Goal: Check status: Check status

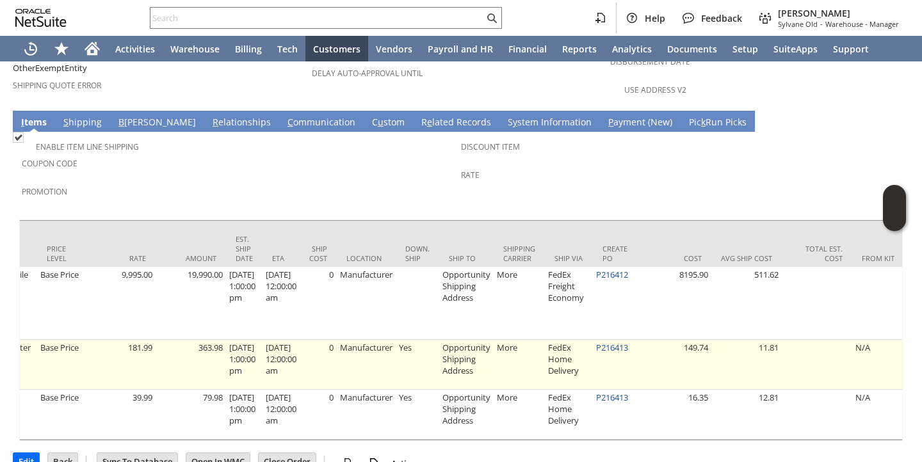
scroll to position [0, 732]
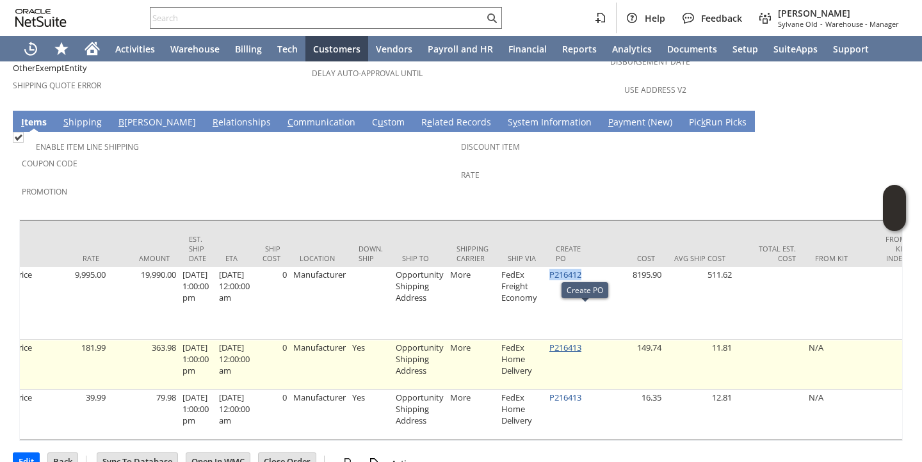
click at [582, 342] on link "P216413" at bounding box center [566, 348] width 32 height 12
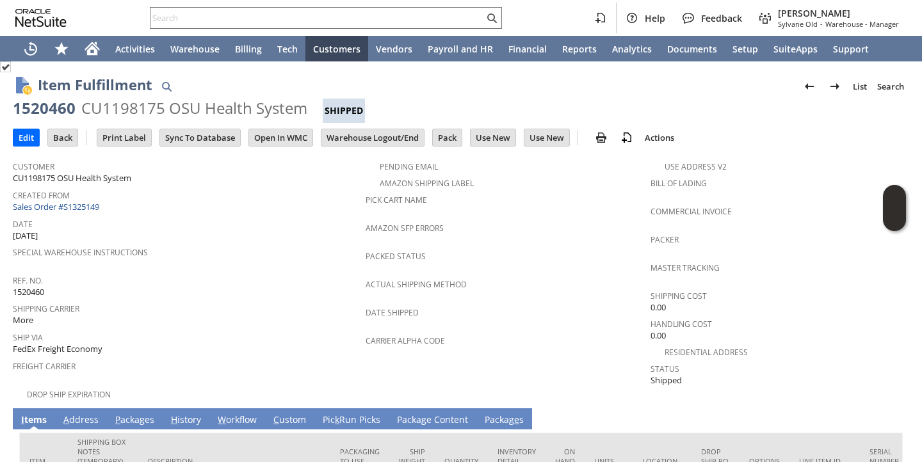
click at [125, 414] on link "P ackages" at bounding box center [134, 421] width 45 height 14
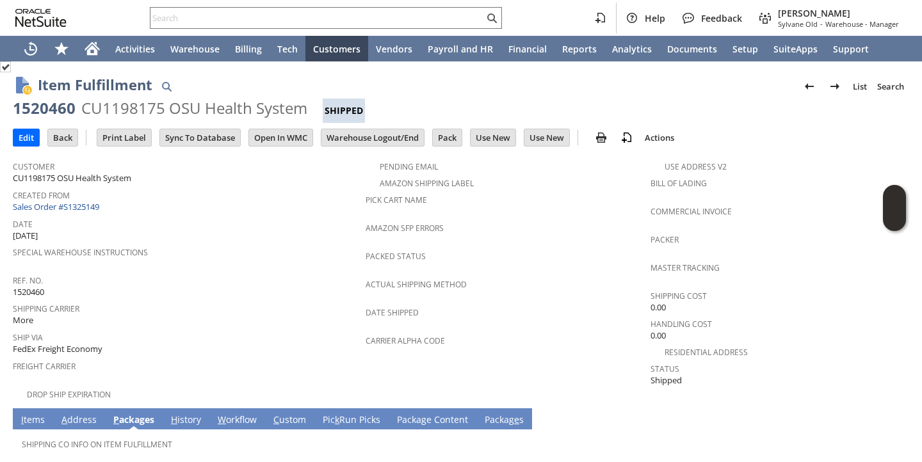
scroll to position [79, 0]
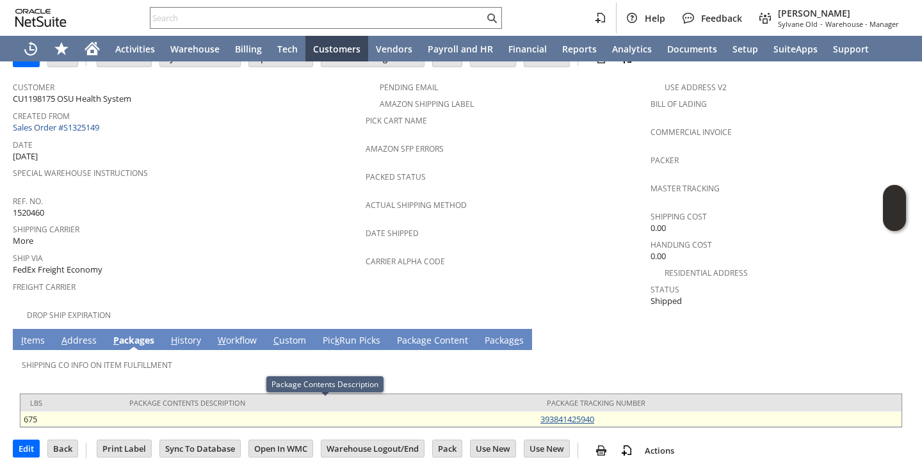
click at [564, 414] on link "393841425940" at bounding box center [568, 420] width 54 height 12
